Goal: Information Seeking & Learning: Find specific fact

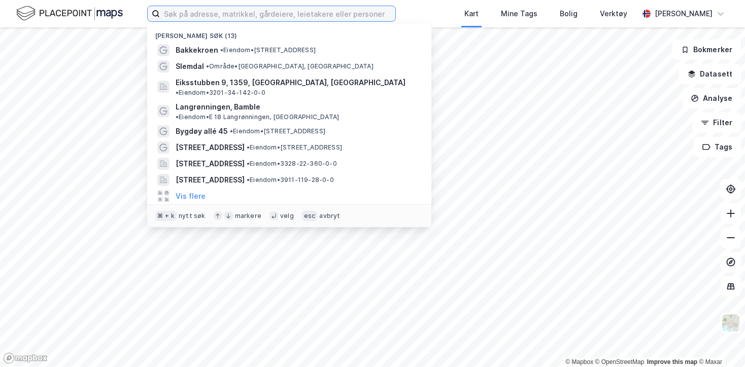
click at [202, 16] on input at bounding box center [277, 13] width 235 height 15
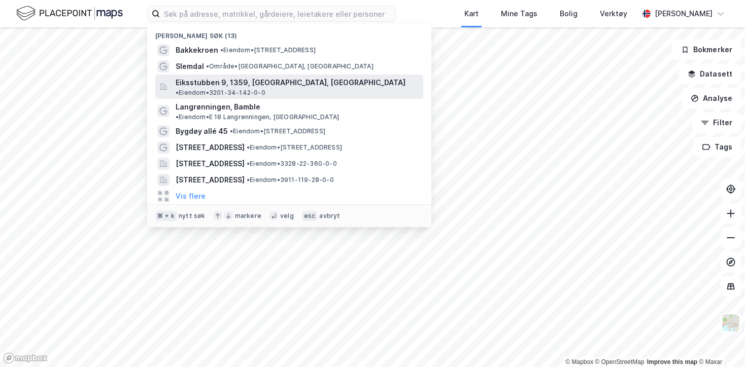
click at [265, 89] on span "• Eiendom • 3201-34-142-0-0" at bounding box center [220, 93] width 90 height 8
